Goal: Transaction & Acquisition: Purchase product/service

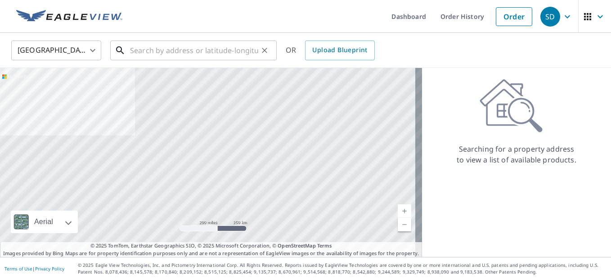
click at [137, 48] on input "text" at bounding box center [194, 50] width 128 height 25
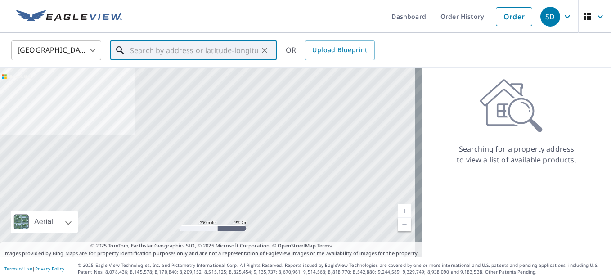
paste input "[STREET_ADDRESS][US_STATE]"
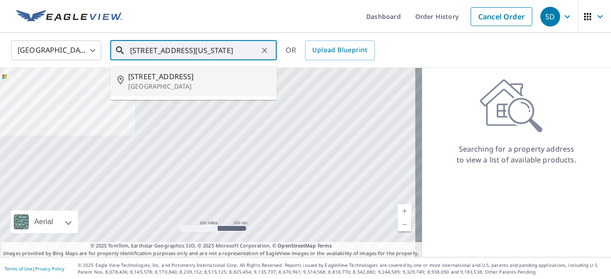
click at [165, 81] on span "[STREET_ADDRESS]" at bounding box center [198, 76] width 141 height 11
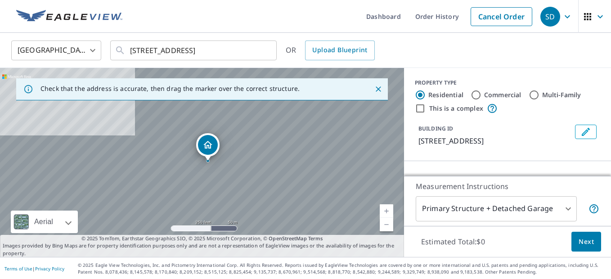
scroll to position [0, 0]
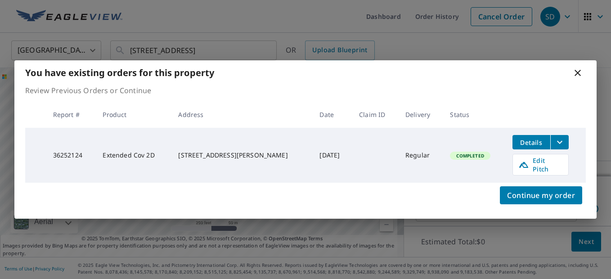
click at [579, 76] on icon at bounding box center [577, 72] width 11 height 11
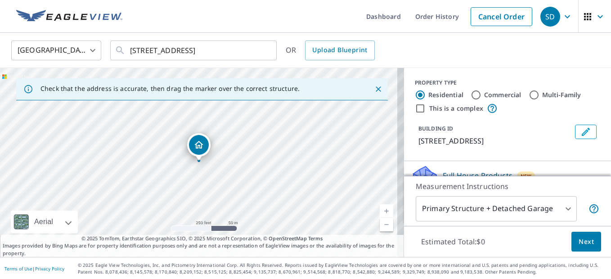
click at [374, 89] on icon "Close" at bounding box center [378, 89] width 9 height 9
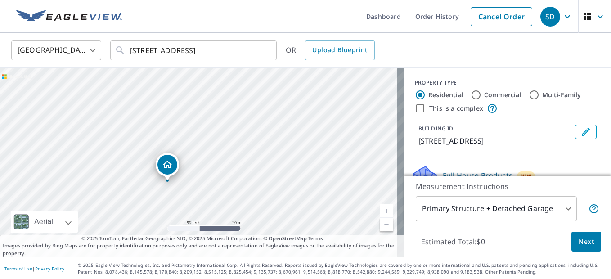
drag, startPoint x: 288, startPoint y: 156, endPoint x: 370, endPoint y: 97, distance: 101.2
click at [370, 97] on div "[STREET_ADDRESS]" at bounding box center [202, 162] width 404 height 189
drag, startPoint x: 302, startPoint y: 138, endPoint x: 375, endPoint y: 92, distance: 86.0
click at [375, 92] on div "[STREET_ADDRESS]" at bounding box center [202, 162] width 404 height 189
drag, startPoint x: 297, startPoint y: 148, endPoint x: 372, endPoint y: 170, distance: 78.0
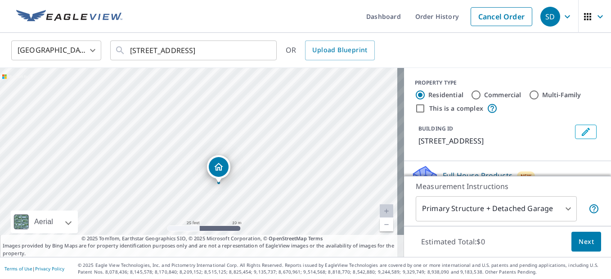
click at [374, 170] on div "[STREET_ADDRESS]" at bounding box center [202, 162] width 404 height 189
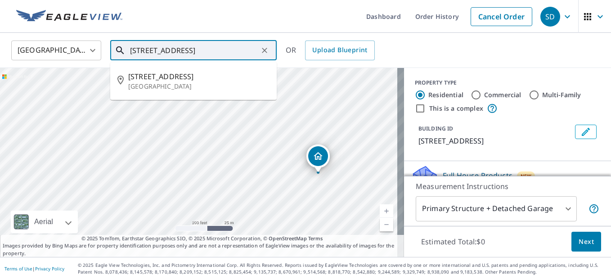
drag, startPoint x: 144, startPoint y: 53, endPoint x: 136, endPoint y: 51, distance: 8.7
click at [136, 51] on input "[STREET_ADDRESS]" at bounding box center [194, 50] width 128 height 25
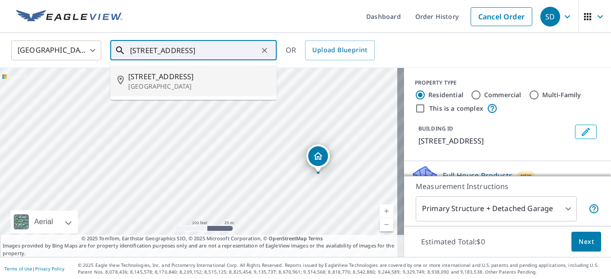
click at [149, 76] on span "[STREET_ADDRESS]" at bounding box center [198, 76] width 141 height 11
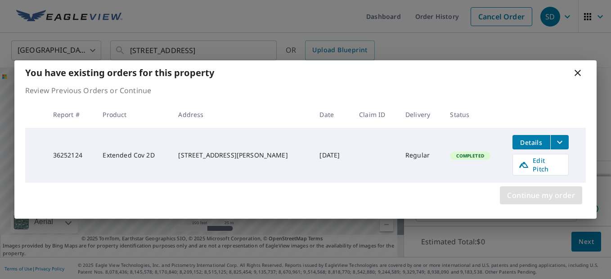
click at [561, 190] on span "Continue my order" at bounding box center [541, 195] width 68 height 13
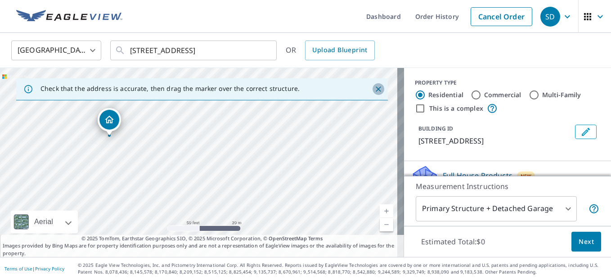
drag, startPoint x: 369, startPoint y: 85, endPoint x: 346, endPoint y: 111, distance: 34.8
click at [374, 85] on icon "Close" at bounding box center [378, 89] width 9 height 9
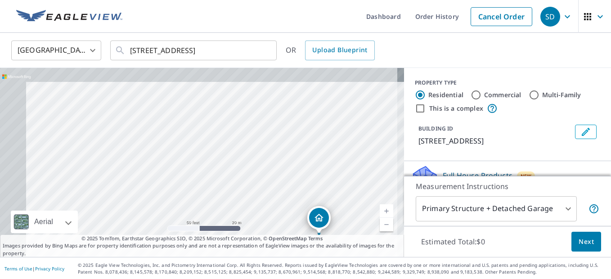
drag, startPoint x: 284, startPoint y: 166, endPoint x: 366, endPoint y: 218, distance: 96.9
click at [367, 219] on div "[STREET_ADDRESS]" at bounding box center [202, 162] width 404 height 189
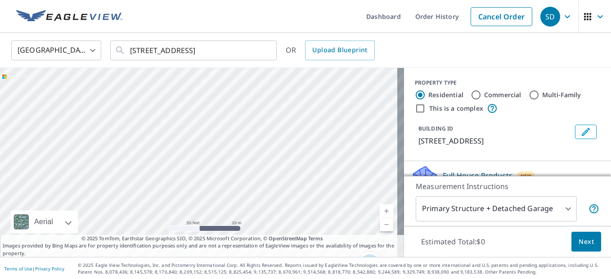
drag, startPoint x: 328, startPoint y: 178, endPoint x: 329, endPoint y: 193, distance: 14.9
click at [360, 210] on div "[STREET_ADDRESS]" at bounding box center [202, 162] width 404 height 189
drag, startPoint x: 333, startPoint y: 175, endPoint x: 363, endPoint y: 193, distance: 35.6
click at [363, 193] on div "[STREET_ADDRESS]" at bounding box center [202, 162] width 404 height 189
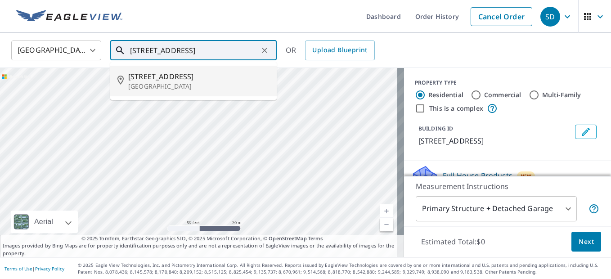
click at [132, 49] on input "[STREET_ADDRESS]" at bounding box center [194, 50] width 128 height 25
drag, startPoint x: 130, startPoint y: 49, endPoint x: 143, endPoint y: 51, distance: 12.7
click at [143, 51] on input "[STREET_ADDRESS]" at bounding box center [194, 50] width 128 height 25
click at [162, 86] on p "[GEOGRAPHIC_DATA]" at bounding box center [198, 86] width 141 height 9
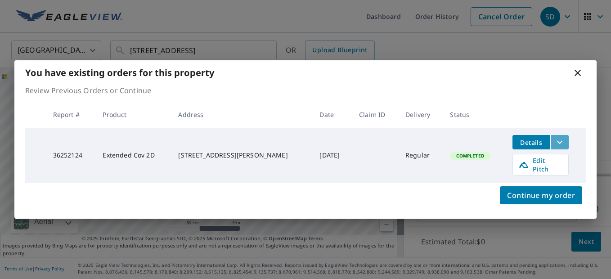
click at [561, 140] on icon "filesDropdownBtn-36252124" at bounding box center [559, 142] width 11 height 11
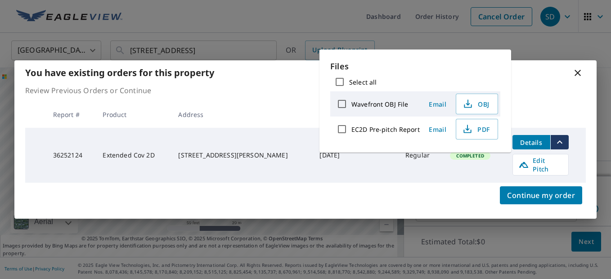
click at [580, 74] on icon at bounding box center [578, 73] width 6 height 6
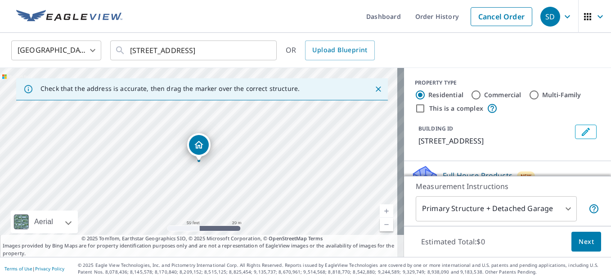
click at [376, 88] on icon "Close" at bounding box center [378, 88] width 5 height 5
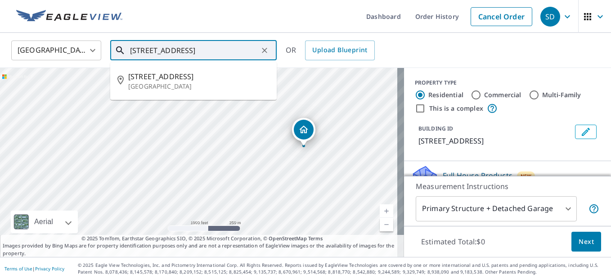
drag, startPoint x: 142, startPoint y: 50, endPoint x: 127, endPoint y: 52, distance: 14.5
click at [127, 52] on div "[STREET_ADDRESS] ​" at bounding box center [193, 50] width 166 height 20
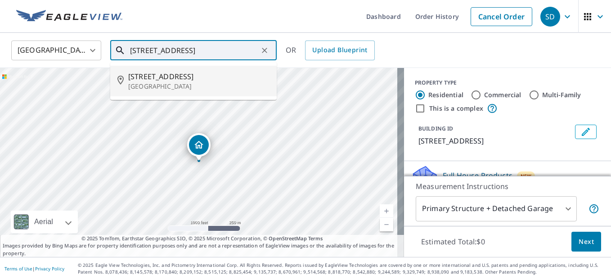
type input "[STREET_ADDRESS]"
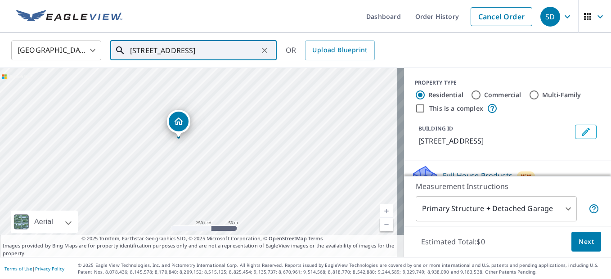
drag, startPoint x: 229, startPoint y: 157, endPoint x: 365, endPoint y: 165, distance: 136.6
click at [367, 165] on div "[STREET_ADDRESS]" at bounding box center [202, 162] width 404 height 189
drag, startPoint x: 210, startPoint y: 145, endPoint x: 414, endPoint y: 200, distance: 212.1
click at [416, 200] on div "[STREET_ADDRESS] Aerial Road A standard road map Aerial A detailed look from ab…" at bounding box center [305, 162] width 611 height 189
drag, startPoint x: 438, startPoint y: 189, endPoint x: 522, endPoint y: 204, distance: 84.6
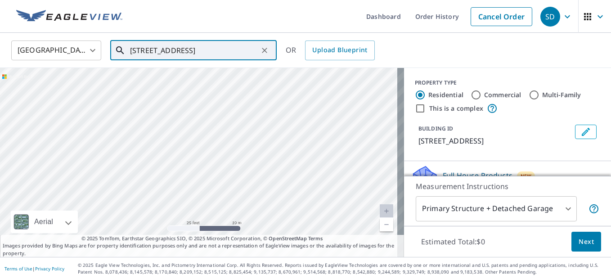
click at [504, 197] on div "[STREET_ADDRESS] Aerial Road A standard road map Aerial A detailed look from ab…" at bounding box center [305, 162] width 611 height 189
click at [274, 154] on div "[STREET_ADDRESS]" at bounding box center [202, 162] width 404 height 189
drag, startPoint x: 103, startPoint y: 170, endPoint x: 317, endPoint y: 239, distance: 224.6
click at [317, 239] on div "[STREET_ADDRESS] Aerial Road A standard road map Aerial A detailed look from ab…" at bounding box center [202, 162] width 404 height 189
drag, startPoint x: 314, startPoint y: 212, endPoint x: 354, endPoint y: 236, distance: 46.8
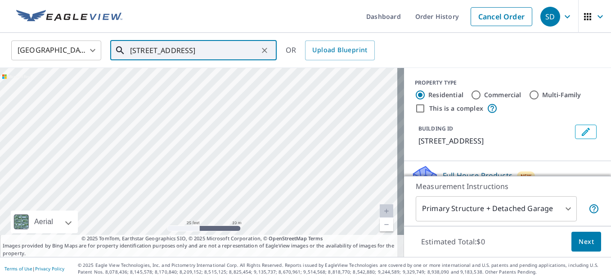
click at [350, 231] on div "[STREET_ADDRESS]" at bounding box center [202, 162] width 404 height 189
click at [230, 175] on div "[STREET_ADDRESS]" at bounding box center [202, 162] width 404 height 189
drag, startPoint x: 169, startPoint y: 130, endPoint x: 261, endPoint y: 232, distance: 137.6
click at [261, 232] on div "[STREET_ADDRESS]" at bounding box center [202, 162] width 404 height 189
drag, startPoint x: 279, startPoint y: 197, endPoint x: 235, endPoint y: 203, distance: 44.1
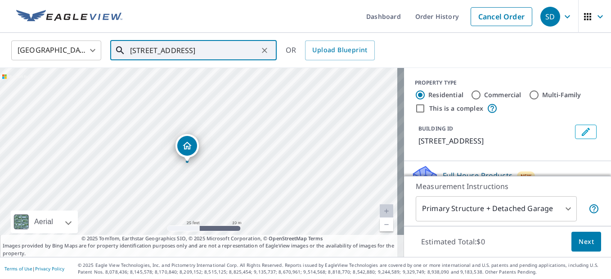
click at [260, 225] on div "[STREET_ADDRESS]" at bounding box center [202, 162] width 404 height 189
drag, startPoint x: 187, startPoint y: 199, endPoint x: 144, endPoint y: 157, distance: 60.1
click at [144, 157] on div "[STREET_ADDRESS]" at bounding box center [202, 162] width 404 height 189
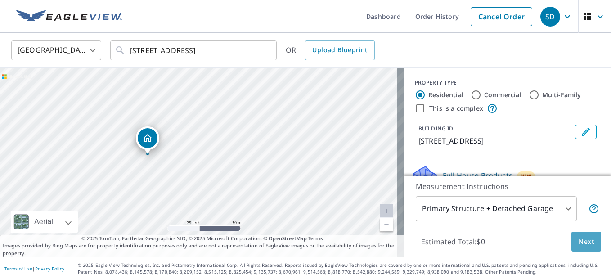
click at [580, 237] on span "Next" at bounding box center [586, 241] width 15 height 11
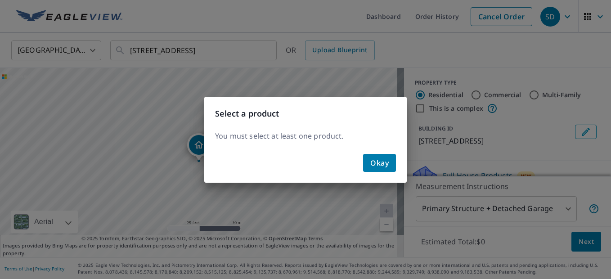
click at [368, 164] on button "Okay" at bounding box center [379, 163] width 33 height 18
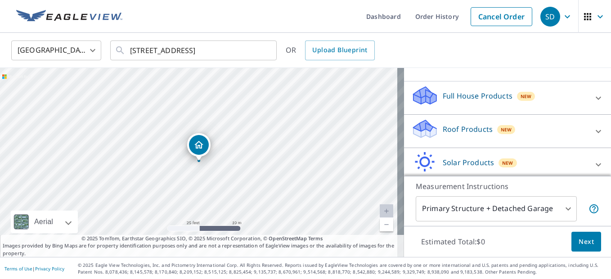
scroll to position [78, 0]
click at [443, 132] on p "Roof Products" at bounding box center [468, 130] width 50 height 11
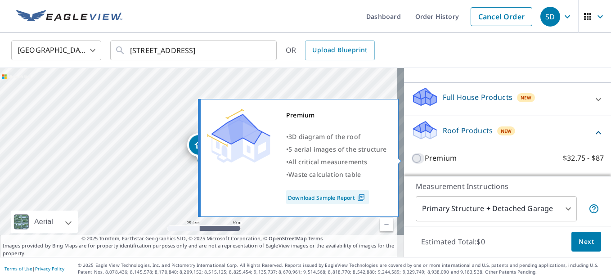
click at [411, 159] on input "Premium $32.75 - $87" at bounding box center [417, 158] width 13 height 11
checkbox input "true"
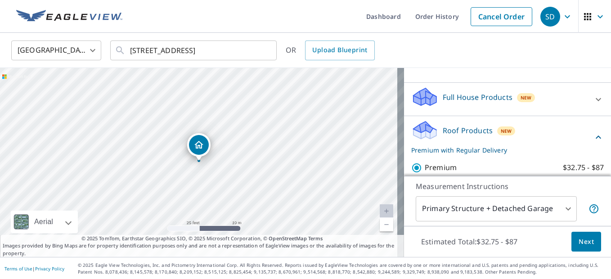
click at [580, 243] on span "Next" at bounding box center [586, 241] width 15 height 11
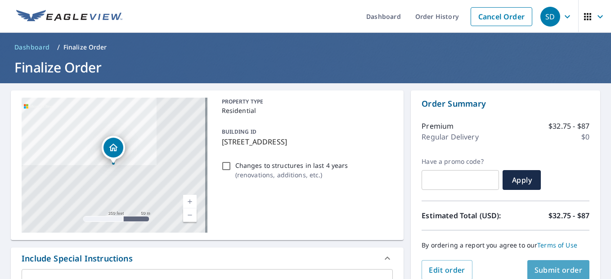
click at [552, 267] on span "Submit order" at bounding box center [559, 270] width 48 height 10
checkbox input "true"
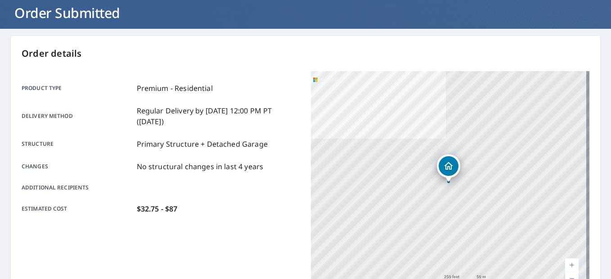
scroll to position [54, 0]
